Goal: Check status

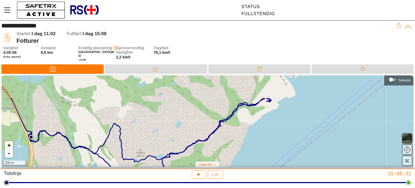
drag, startPoint x: 223, startPoint y: 130, endPoint x: 210, endPoint y: 162, distance: 34.4
click at [210, 162] on div "+ - 200 m Søkelys Legende Startsted Sluttsted" at bounding box center [207, 122] width 415 height 94
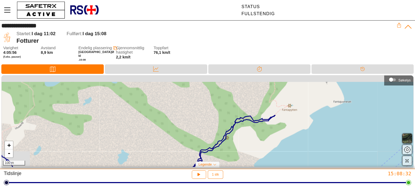
drag, startPoint x: 253, startPoint y: 107, endPoint x: 232, endPoint y: 156, distance: 53.6
click at [232, 156] on div "+ - 100 m" at bounding box center [207, 120] width 411 height 91
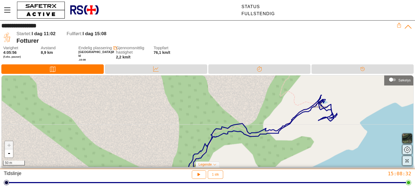
drag, startPoint x: 272, startPoint y: 128, endPoint x: 262, endPoint y: 156, distance: 29.6
click at [262, 156] on div "+ - 50 m" at bounding box center [207, 120] width 411 height 91
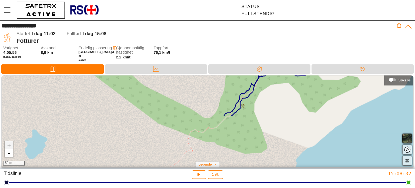
drag, startPoint x: 261, startPoint y: 156, endPoint x: 310, endPoint y: 95, distance: 77.8
click at [310, 95] on div "+ - 50 m" at bounding box center [207, 120] width 411 height 91
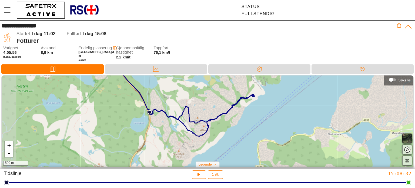
drag, startPoint x: 42, startPoint y: 111, endPoint x: 177, endPoint y: 110, distance: 134.9
click at [177, 110] on div "+ - 500 m" at bounding box center [207, 120] width 411 height 91
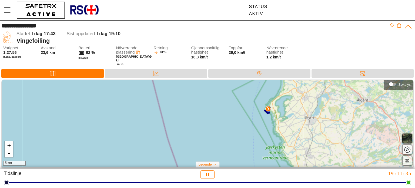
drag, startPoint x: 301, startPoint y: 105, endPoint x: 306, endPoint y: 142, distance: 37.3
click at [306, 142] on div "+ - 5 km" at bounding box center [207, 123] width 411 height 87
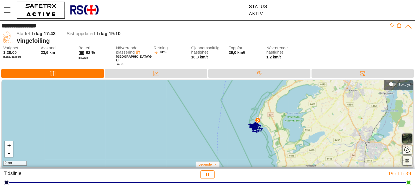
drag, startPoint x: 269, startPoint y: 104, endPoint x: 286, endPoint y: 142, distance: 41.4
click at [286, 142] on div "+ - 2 km" at bounding box center [207, 123] width 411 height 87
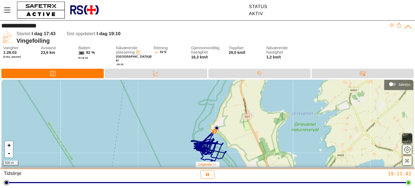
drag, startPoint x: 249, startPoint y: 95, endPoint x: 250, endPoint y: 136, distance: 40.8
click at [250, 136] on div "+ - 500 m" at bounding box center [207, 123] width 411 height 87
click at [407, 159] on icon "button" at bounding box center [407, 160] width 4 height 4
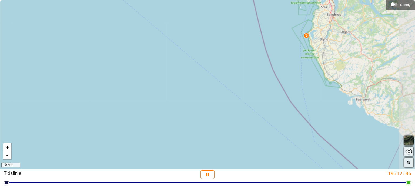
drag, startPoint x: 355, startPoint y: 154, endPoint x: 304, endPoint y: 76, distance: 92.8
click at [304, 76] on div "+ - 10 km" at bounding box center [207, 84] width 415 height 168
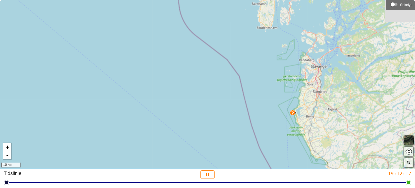
drag, startPoint x: 280, startPoint y: 75, endPoint x: 267, endPoint y: 152, distance: 78.1
click at [267, 152] on div "+ - 10 km" at bounding box center [207, 84] width 415 height 168
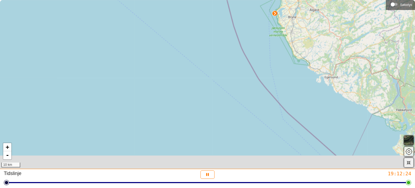
drag, startPoint x: 313, startPoint y: 124, endPoint x: 294, endPoint y: 12, distance: 113.6
click at [294, 12] on div "+ - 10 km" at bounding box center [207, 84] width 415 height 168
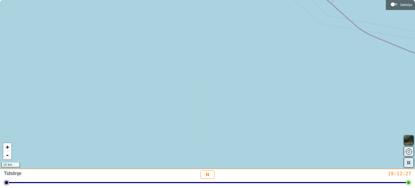
drag, startPoint x: 301, startPoint y: 139, endPoint x: 285, endPoint y: -7, distance: 146.8
click at [285, 0] on html "**********" at bounding box center [207, 94] width 415 height 188
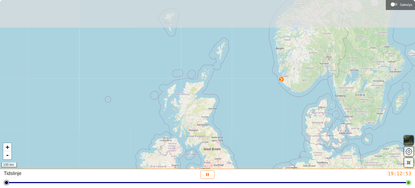
drag, startPoint x: 245, startPoint y: 76, endPoint x: 242, endPoint y: 134, distance: 57.6
click at [242, 134] on div "+ - 100 km" at bounding box center [207, 84] width 415 height 168
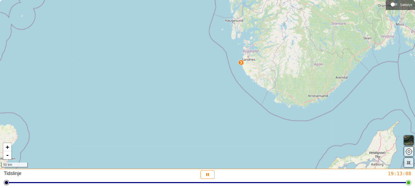
drag, startPoint x: 179, startPoint y: 96, endPoint x: 280, endPoint y: 77, distance: 102.8
click at [280, 77] on div "+ - 50 km" at bounding box center [207, 84] width 415 height 168
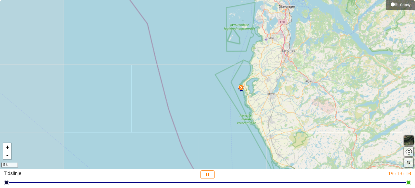
drag, startPoint x: 164, startPoint y: 45, endPoint x: 305, endPoint y: 108, distance: 154.8
click at [305, 108] on div "+ - 5 km" at bounding box center [207, 84] width 415 height 168
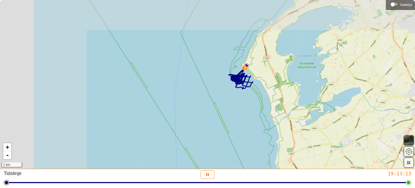
drag, startPoint x: 198, startPoint y: 57, endPoint x: 338, endPoint y: 103, distance: 147.6
click at [338, 103] on div "+ - 1 km" at bounding box center [207, 84] width 415 height 168
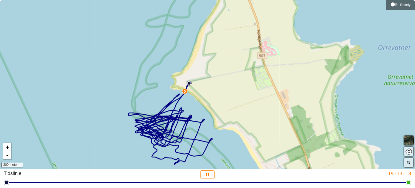
drag, startPoint x: 243, startPoint y: 60, endPoint x: 287, endPoint y: 151, distance: 100.8
click at [287, 151] on div "+ - 300 meter" at bounding box center [207, 84] width 415 height 168
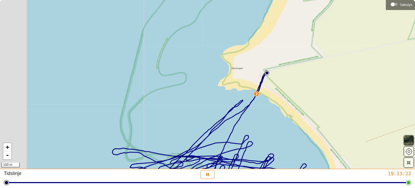
drag, startPoint x: 202, startPoint y: 103, endPoint x: 328, endPoint y: 107, distance: 126.6
click at [328, 107] on div "+ - 100 m" at bounding box center [207, 84] width 415 height 168
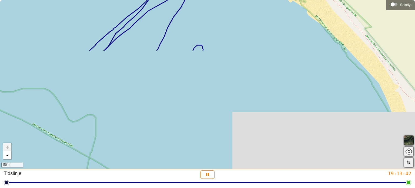
drag, startPoint x: 207, startPoint y: 145, endPoint x: 195, endPoint y: 9, distance: 136.6
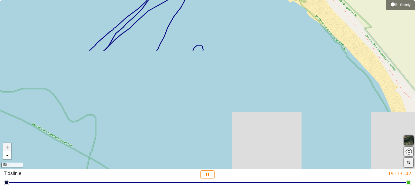
click at [195, 9] on div "+ - 50 m" at bounding box center [207, 84] width 415 height 168
